Goal: Task Accomplishment & Management: Use online tool/utility

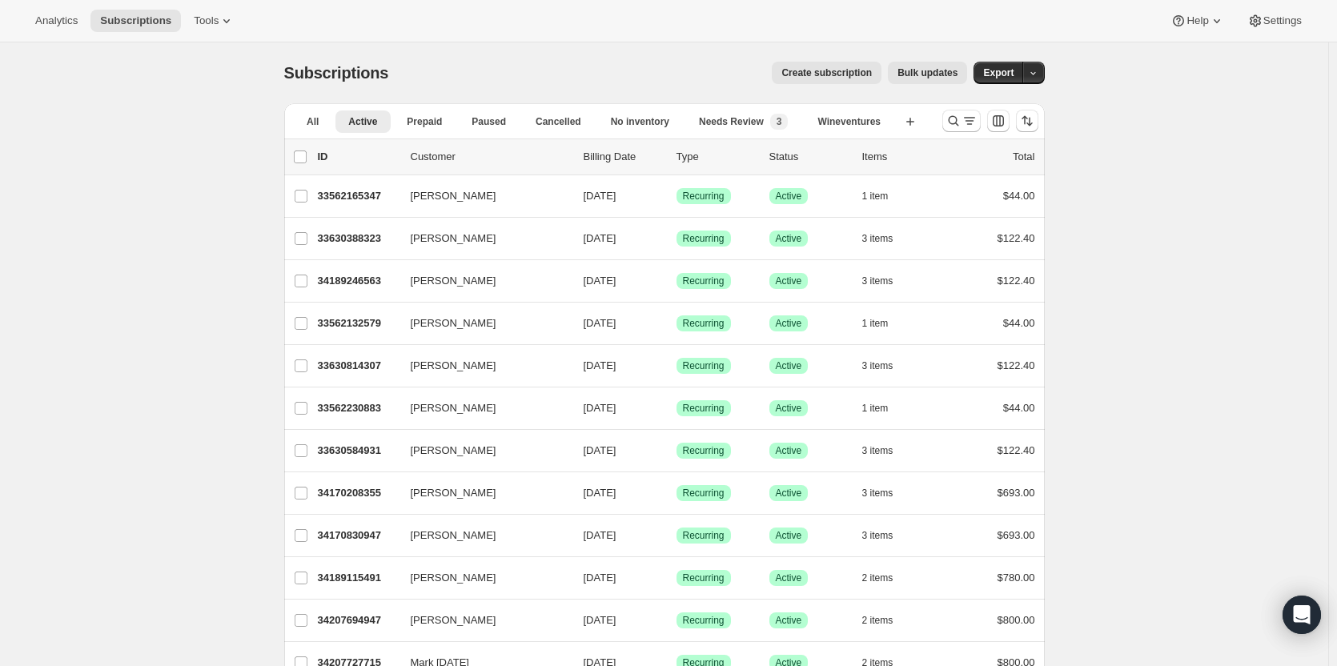
scroll to position [1201, 0]
click at [955, 122] on icon "Search and filter results" at bounding box center [953, 121] width 16 height 16
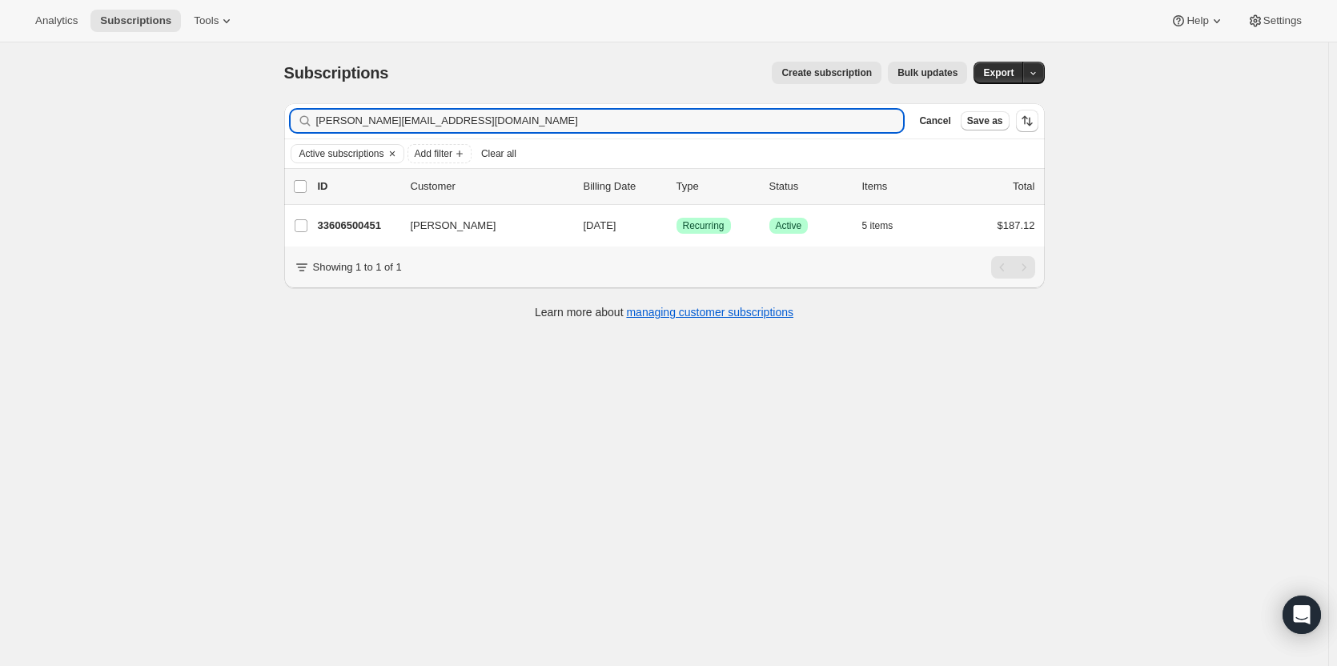
type input "[PERSON_NAME][EMAIL_ADDRESS][DOMAIN_NAME]"
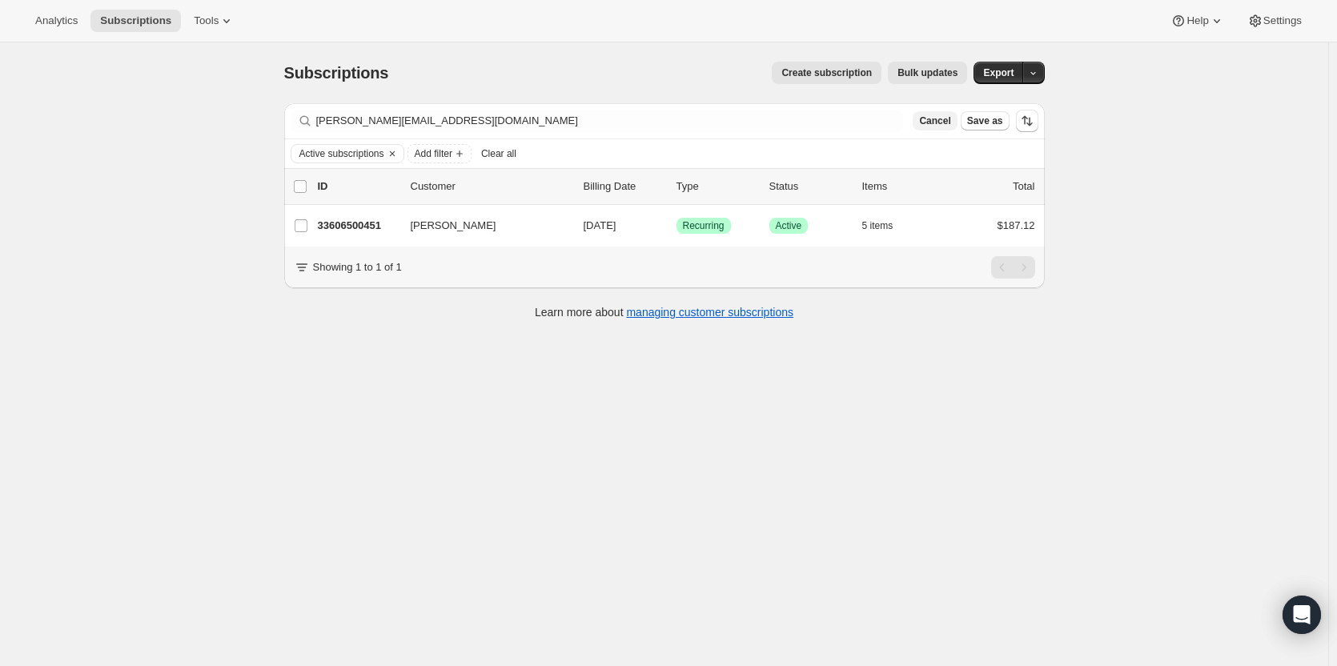
click at [949, 126] on span "Cancel" at bounding box center [934, 120] width 31 height 13
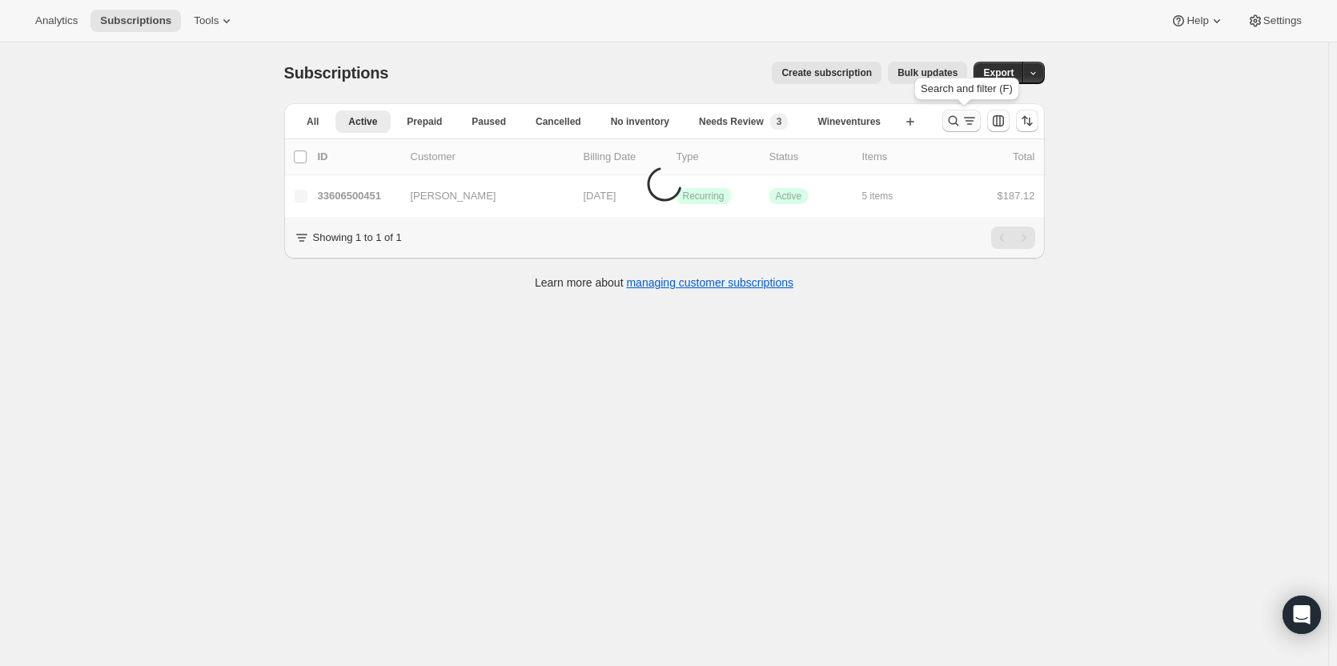
click at [958, 124] on icon "Search and filter results" at bounding box center [953, 121] width 10 height 10
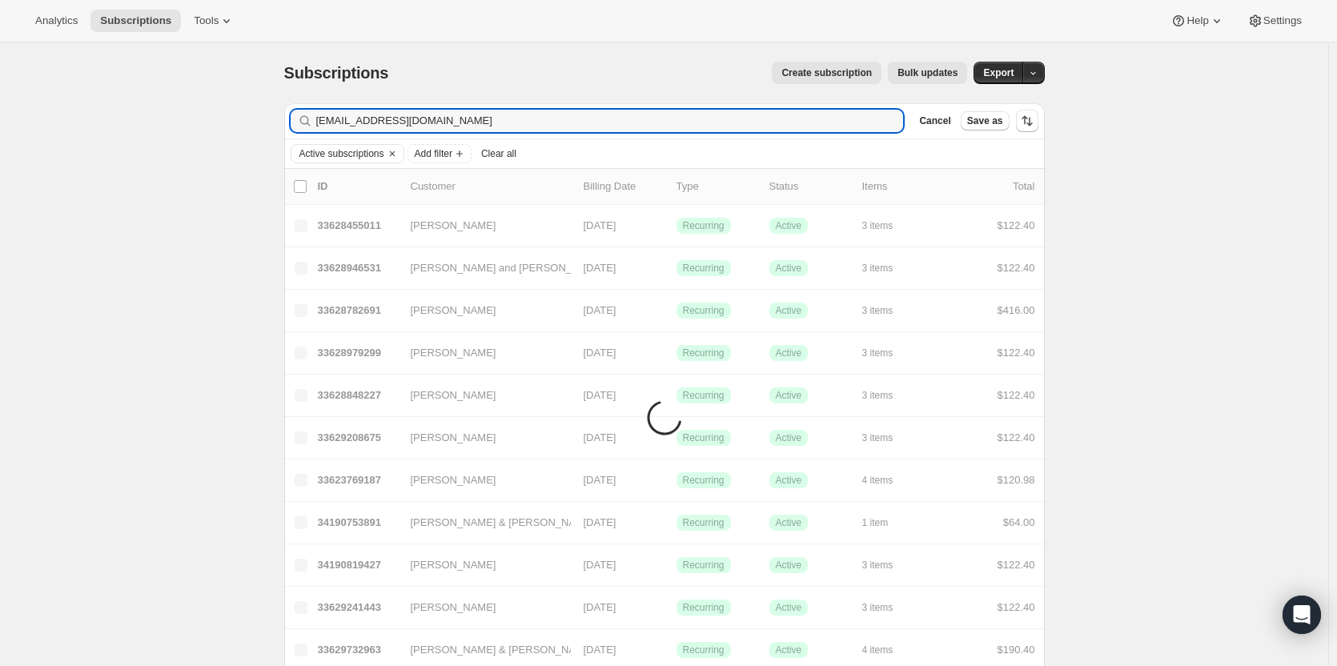
type input "[EMAIL_ADDRESS][DOMAIN_NAME]"
click at [501, 154] on span "Clear all" at bounding box center [498, 153] width 35 height 13
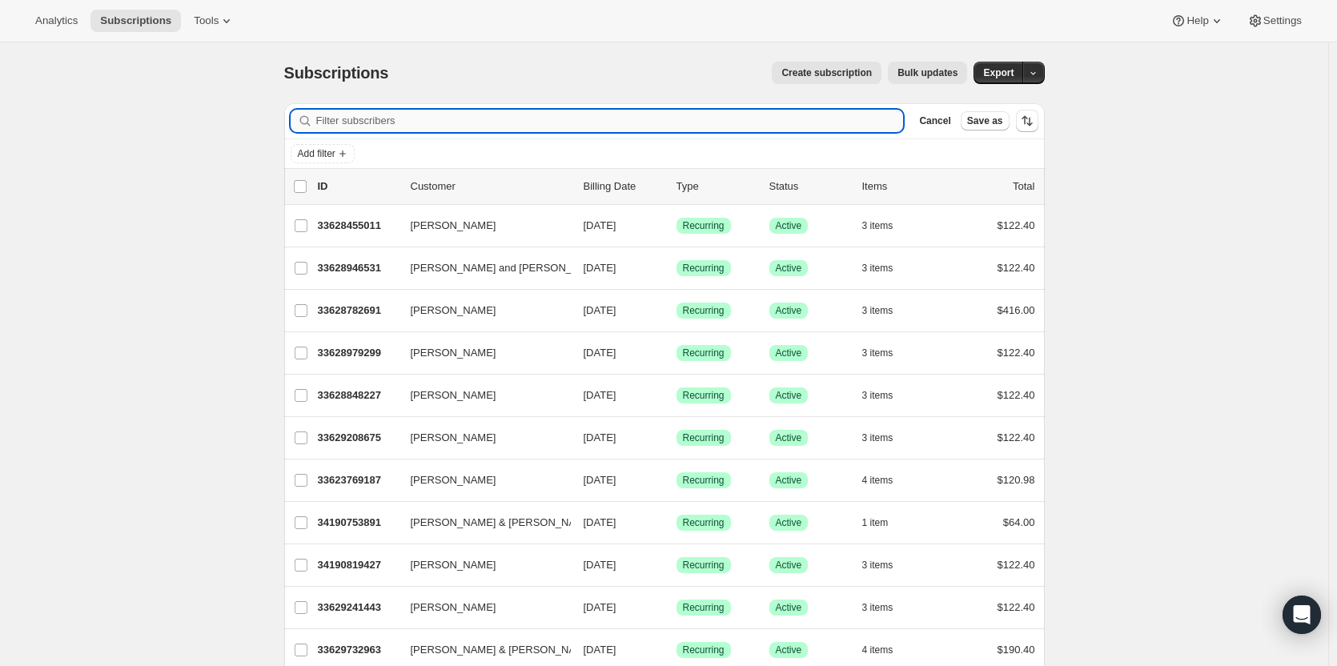
click at [581, 125] on input "Filter subscribers" at bounding box center [610, 121] width 588 height 22
paste input "[EMAIL_ADDRESS][DOMAIN_NAME]"
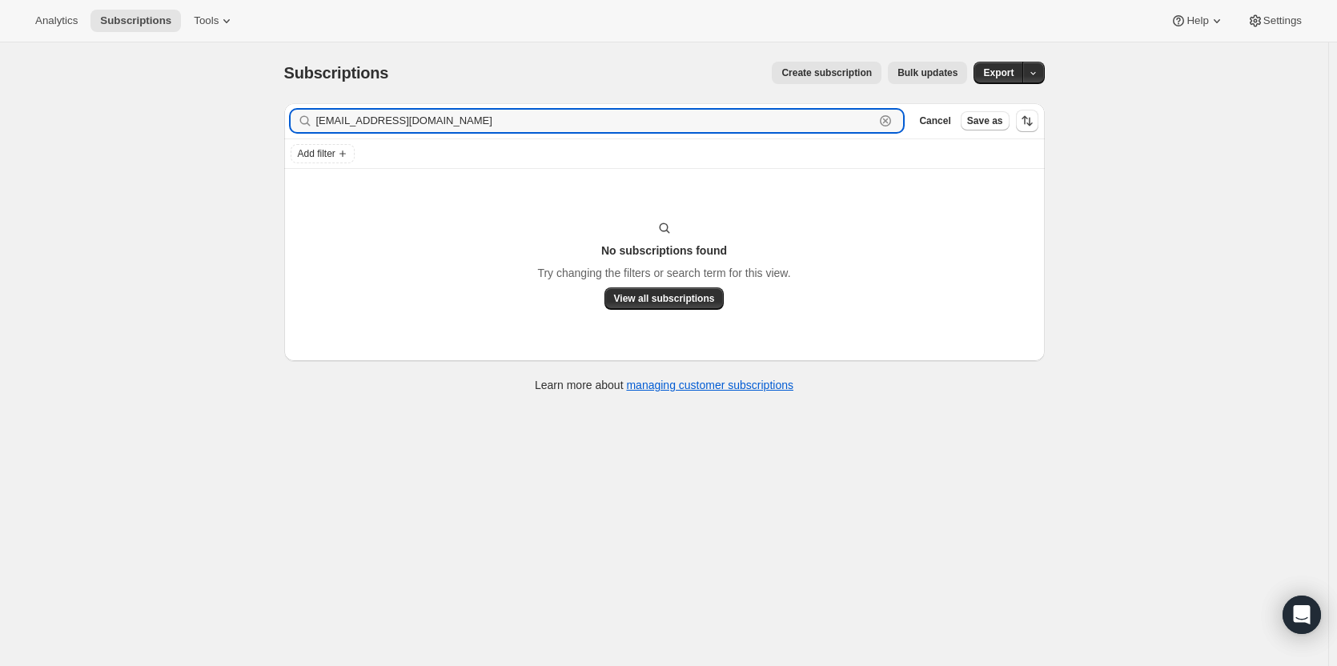
type input "[EMAIL_ADDRESS][DOMAIN_NAME]"
